Goal: Information Seeking & Learning: Learn about a topic

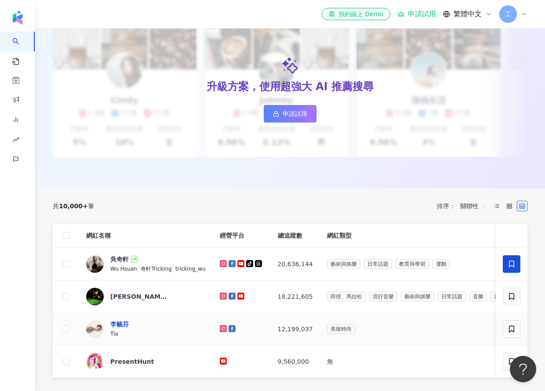
click at [121, 328] on div "李毓芬" at bounding box center [119, 324] width 18 height 9
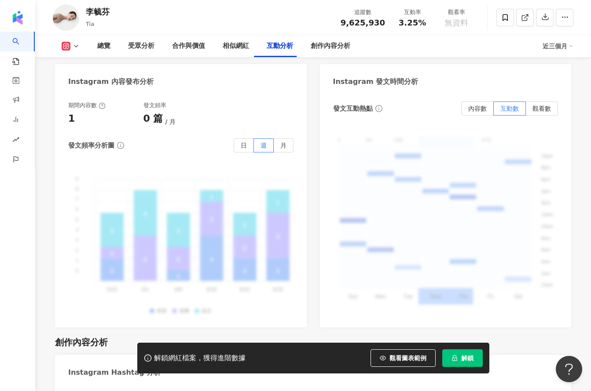
scroll to position [2345, 0]
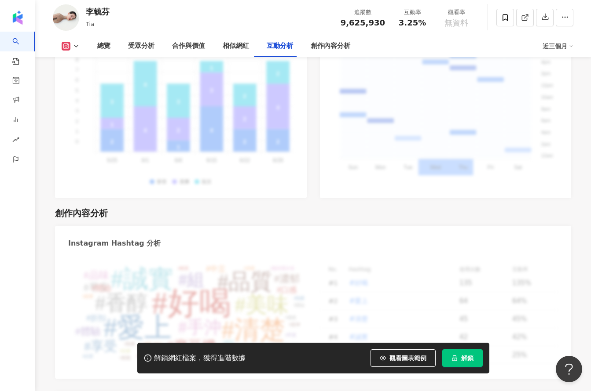
click at [188, 358] on div "解鎖網紅檔案，獲得進階數據" at bounding box center [199, 358] width 91 height 9
drag, startPoint x: 159, startPoint y: 359, endPoint x: 198, endPoint y: 361, distance: 39.2
click at [198, 361] on div "解鎖網紅檔案，獲得進階數據" at bounding box center [199, 358] width 91 height 9
copy div "解鎖網紅檔案，"
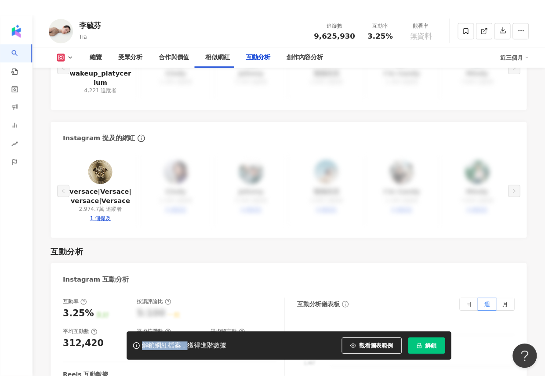
scroll to position [1739, 0]
